Goal: Information Seeking & Learning: Learn about a topic

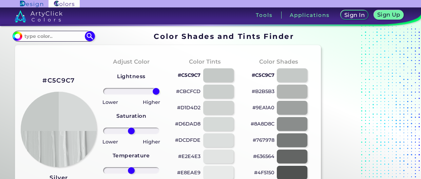
type input "100"
click at [160, 95] on input "range" at bounding box center [131, 91] width 57 height 7
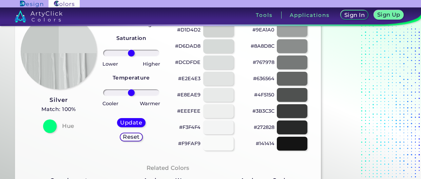
scroll to position [68, 0]
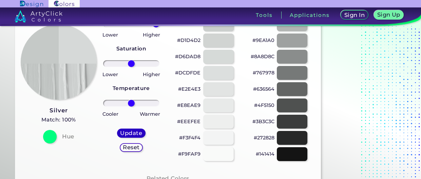
click at [141, 132] on h5 "Update" at bounding box center [131, 133] width 20 height 5
type input "#d6d9d8"
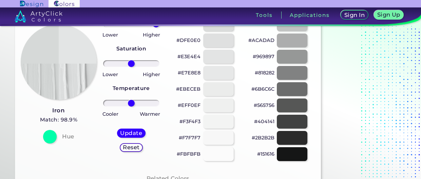
drag, startPoint x: 132, startPoint y: 26, endPoint x: 173, endPoint y: 24, distance: 41.1
type input "100"
click at [160, 24] on input "range" at bounding box center [131, 24] width 57 height 7
click at [125, 135] on h5 "Update" at bounding box center [131, 133] width 20 height 5
type input "#e3e5e5"
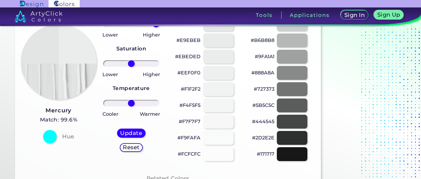
drag, startPoint x: 131, startPoint y: 26, endPoint x: 176, endPoint y: 26, distance: 45.8
type input "100"
click at [160, 26] on input "range" at bounding box center [131, 24] width 57 height 7
click at [122, 131] on h5 "Update" at bounding box center [131, 133] width 20 height 5
type input "#ebecec"
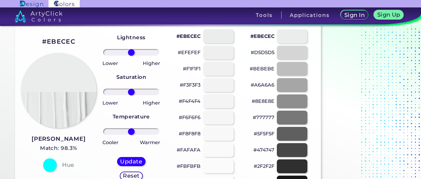
scroll to position [32, 0]
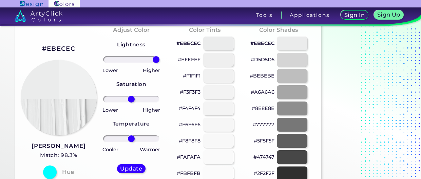
drag, startPoint x: 131, startPoint y: 58, endPoint x: 180, endPoint y: 58, distance: 48.9
type input "100"
click at [160, 58] on input "range" at bounding box center [131, 59] width 57 height 7
click at [138, 169] on h5 "Update" at bounding box center [131, 169] width 20 height 5
type input "#f0f1f1"
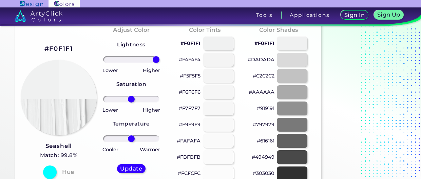
drag, startPoint x: 131, startPoint y: 61, endPoint x: 171, endPoint y: 63, distance: 40.1
type input "100"
click at [160, 63] on input "range" at bounding box center [131, 59] width 57 height 7
click at [137, 167] on h5 "Update" at bounding box center [131, 169] width 20 height 5
type input "#f4f5f5"
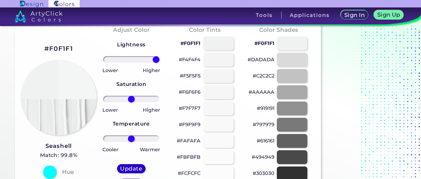
type input "0"
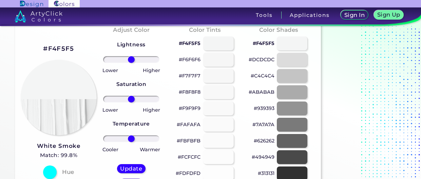
click at [77, 49] on div "#F4F5F5 White Smoke Match: 99.8% Hue" at bounding box center [58, 111] width 74 height 185
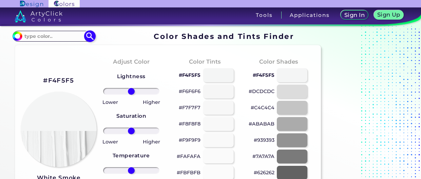
click at [66, 36] on input at bounding box center [53, 36] width 63 height 9
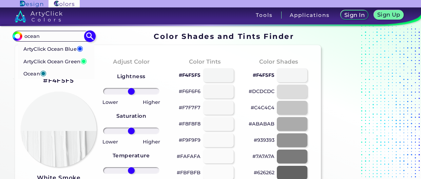
type input "ocean"
click at [51, 77] on li "Ocean ◉" at bounding box center [56, 73] width 77 height 13
type input "#017b92"
type input "#017B92"
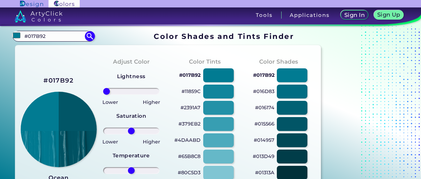
drag, startPoint x: 132, startPoint y: 92, endPoint x: 96, endPoint y: 90, distance: 35.3
type input "-100"
click at [103, 90] on input "range" at bounding box center [131, 91] width 57 height 7
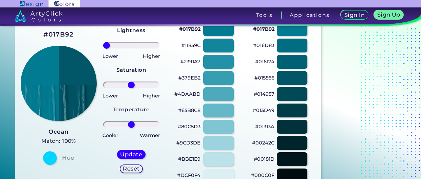
scroll to position [57, 0]
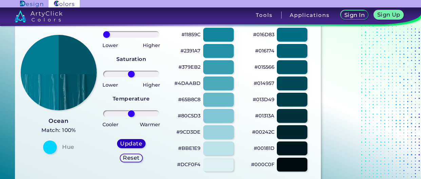
click at [133, 142] on h5 "Update" at bounding box center [131, 143] width 20 height 5
type input "#015667"
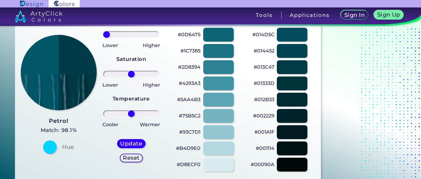
drag, startPoint x: 130, startPoint y: 33, endPoint x: 101, endPoint y: 36, distance: 29.3
type input "-100"
click at [103, 36] on input "range" at bounding box center [131, 34] width 57 height 7
click at [136, 144] on h5 "Update" at bounding box center [131, 143] width 20 height 5
type input "#013b47"
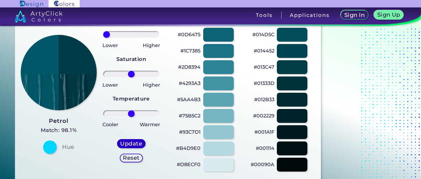
type input "0"
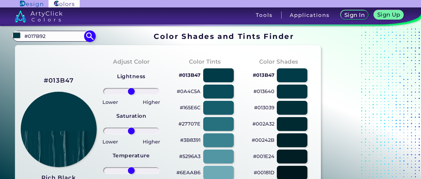
click at [62, 39] on input "#017B92" at bounding box center [53, 36] width 63 height 9
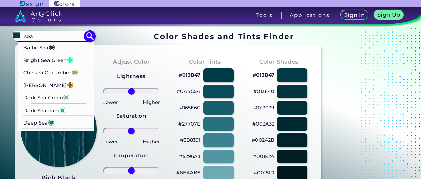
type input "sea"
click at [79, 47] on li "Baltic Sea ◉" at bounding box center [56, 47] width 77 height 13
type input "#2a2630"
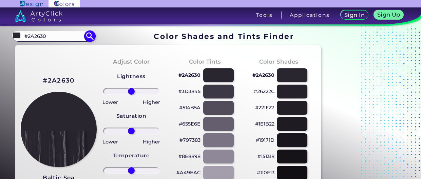
click at [61, 35] on input "#2A2630" at bounding box center [53, 36] width 63 height 9
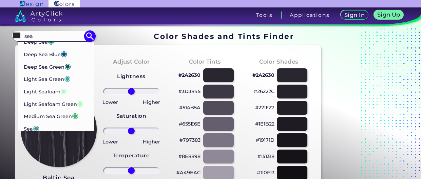
scroll to position [79, 0]
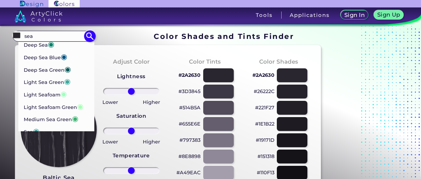
type input "sea"
click at [100, 75] on div "Lightness Saturation Temperature Lower Higher Lower Higher Cooler Warmer Update…" at bounding box center [131, 148] width 63 height 163
click at [52, 56] on p "Deep Sea Blue ◉" at bounding box center [45, 56] width 44 height 13
type input "#015482"
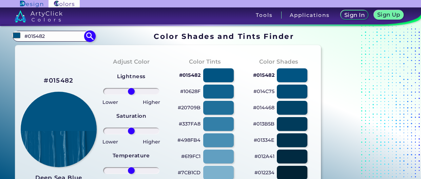
click at [46, 34] on input "#015482" at bounding box center [53, 36] width 63 height 9
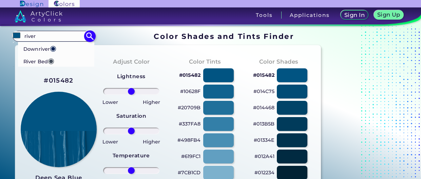
type input "river"
click at [39, 50] on p "Downriver ◉" at bounding box center [39, 48] width 33 height 13
type input "#092256"
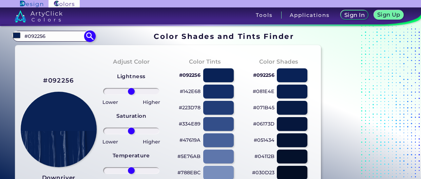
click at [40, 35] on input "#092256" at bounding box center [53, 36] width 63 height 9
type input "l"
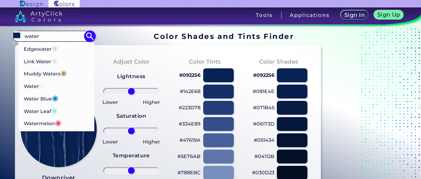
scroll to position [10, 0]
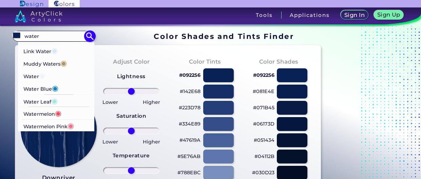
type input "water"
click at [38, 74] on p "Water ◉" at bounding box center [34, 76] width 22 height 13
type input "#ebf4fa"
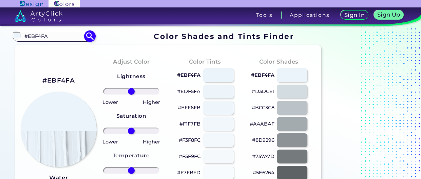
click at [65, 35] on input "#EBF4FA" at bounding box center [53, 36] width 63 height 9
type input "pet"
click at [41, 49] on p "Petite Orchid ◉" at bounding box center [43, 48] width 40 height 13
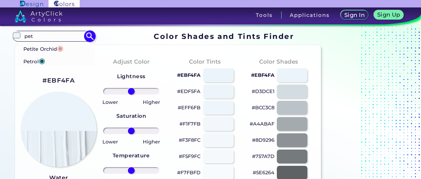
type input "#db9690"
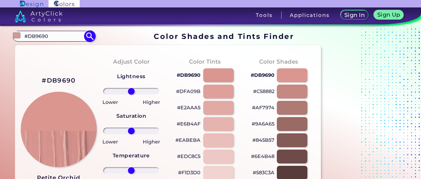
click at [74, 34] on input "#DB9690" at bounding box center [53, 36] width 63 height 9
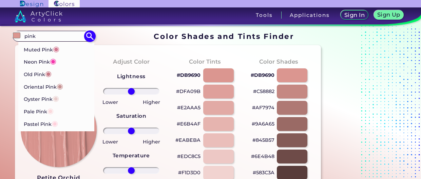
scroll to position [533, 0]
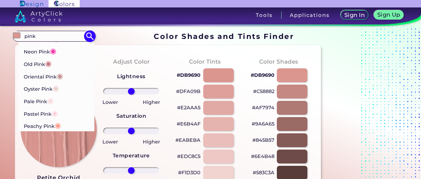
click at [53, 35] on input "pink" at bounding box center [53, 36] width 63 height 9
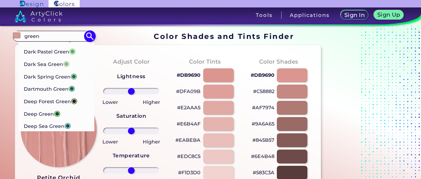
scroll to position [558, 0]
click at [58, 38] on input "green" at bounding box center [53, 36] width 63 height 9
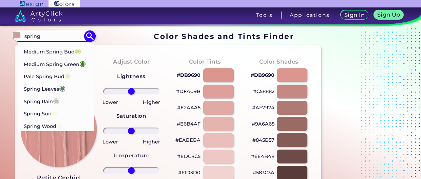
scroll to position [64, 0]
click at [49, 32] on input "spring" at bounding box center [53, 36] width 63 height 9
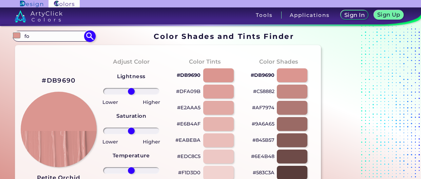
scroll to position [0, 0]
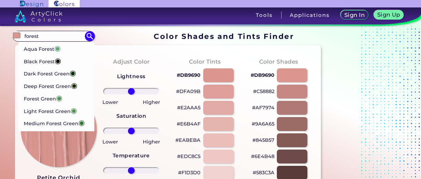
type input "forest"
click at [41, 100] on p "Forest Green ◉" at bounding box center [42, 98] width 39 height 13
type input "#4e9258"
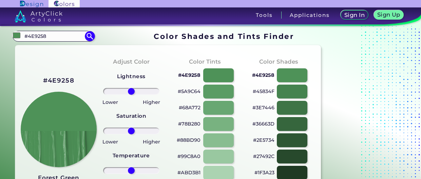
click at [68, 177] on h3 "Forest Green" at bounding box center [58, 178] width 41 height 8
click at [61, 38] on input "#4E9258" at bounding box center [53, 36] width 63 height 9
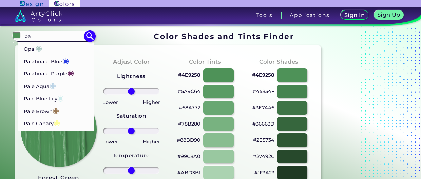
type input "p"
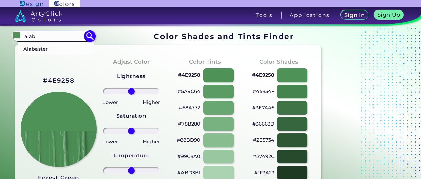
type input "alab"
click at [57, 50] on li "Alabaster ◉" at bounding box center [56, 48] width 77 height 13
type input "#fafafa"
type input "#FAFAFA"
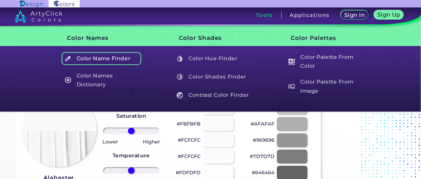
click at [101, 60] on h5 "Color Name Finder" at bounding box center [101, 58] width 80 height 13
